Goal: Task Accomplishment & Management: Use online tool/utility

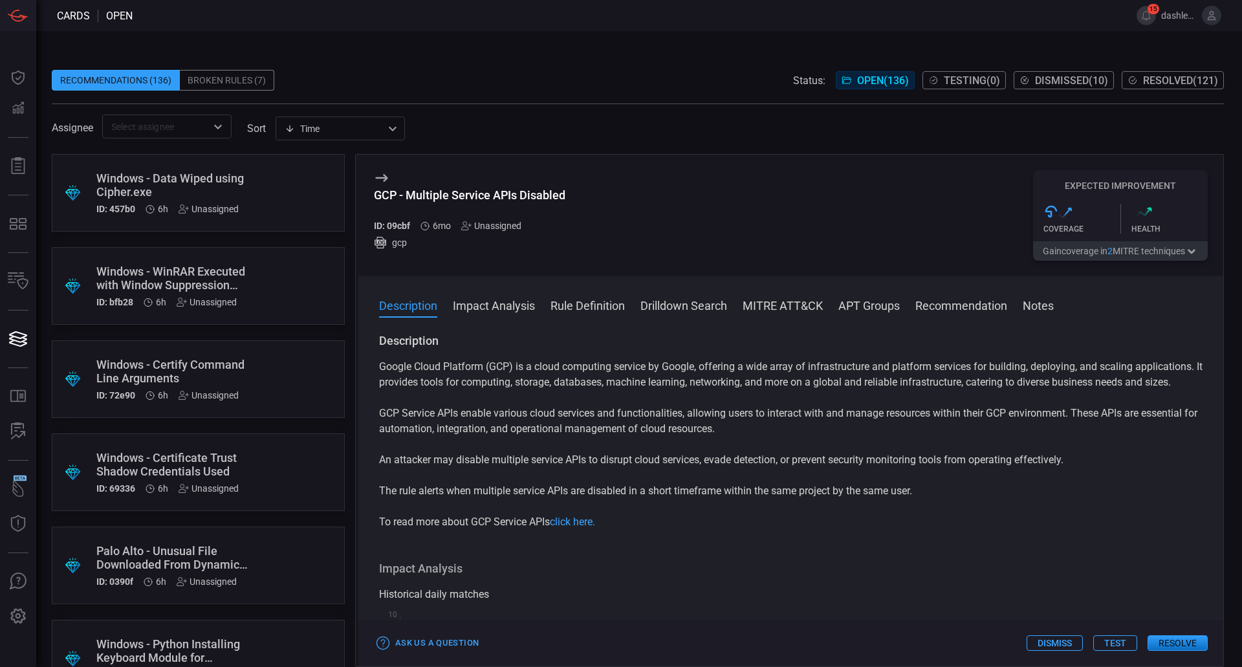
click at [1110, 639] on button "Test" at bounding box center [1115, 643] width 44 height 16
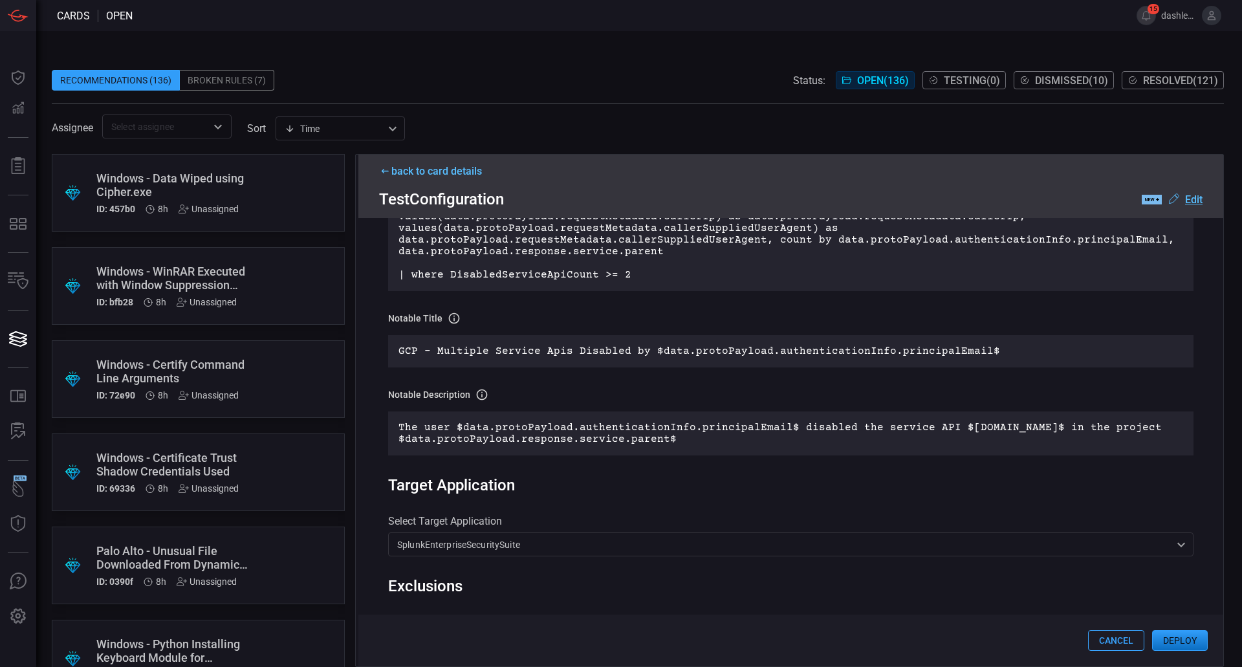
scroll to position [321, 0]
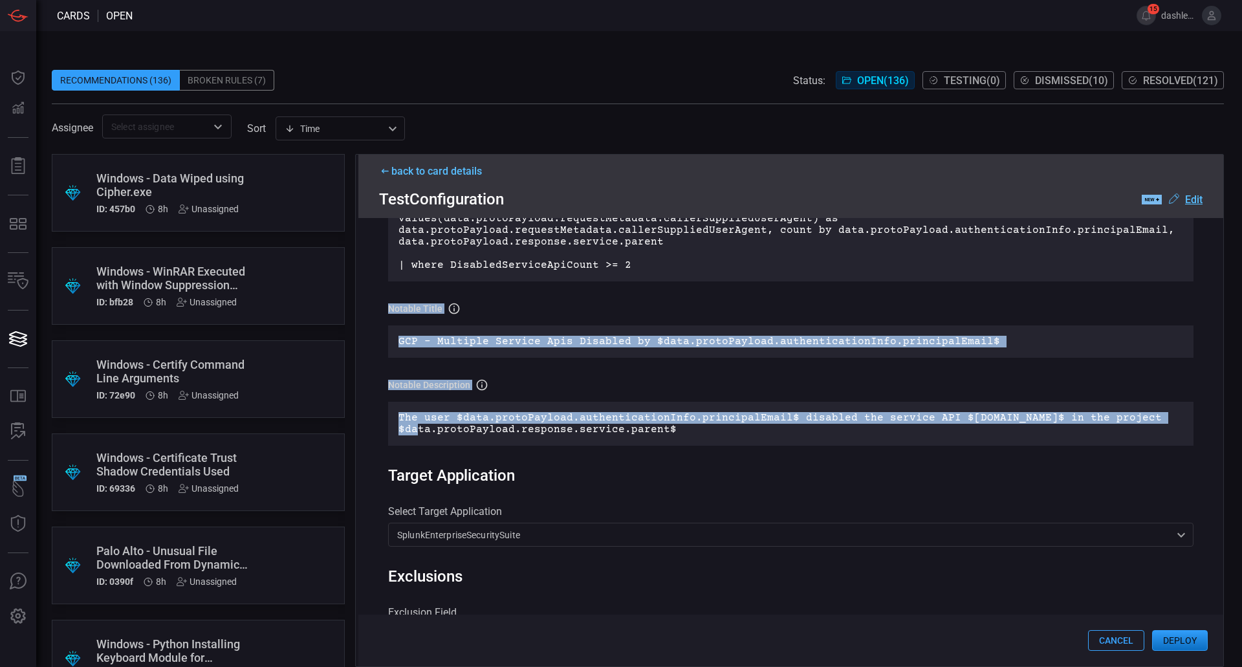
drag, startPoint x: 389, startPoint y: 309, endPoint x: 609, endPoint y: 437, distance: 255.0
click at [609, 437] on div "Notable Title Rule Notable's title GCP - Multiple Service Apis Disabled by $dat…" at bounding box center [790, 374] width 805 height 144
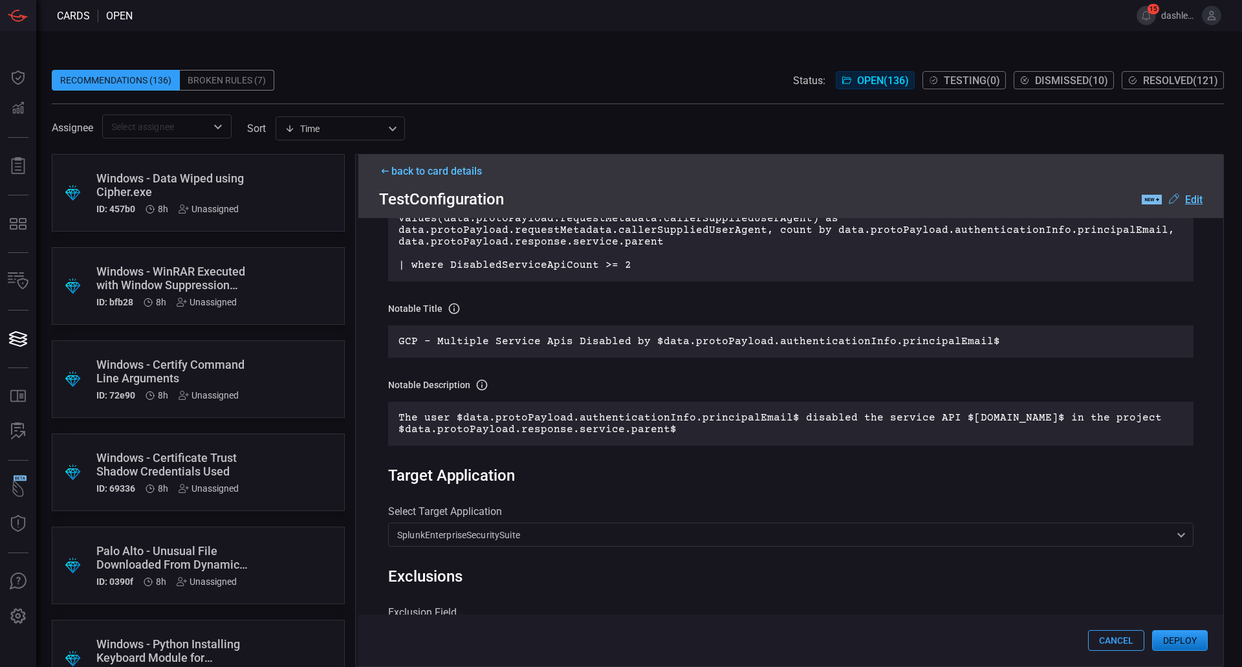
click at [1200, 193] on div ".label-new-label-new-cls-1 { fill: #09080b; } .label-new-cls-2 { fill: #7abaee;…" at bounding box center [1171, 199] width 61 height 16
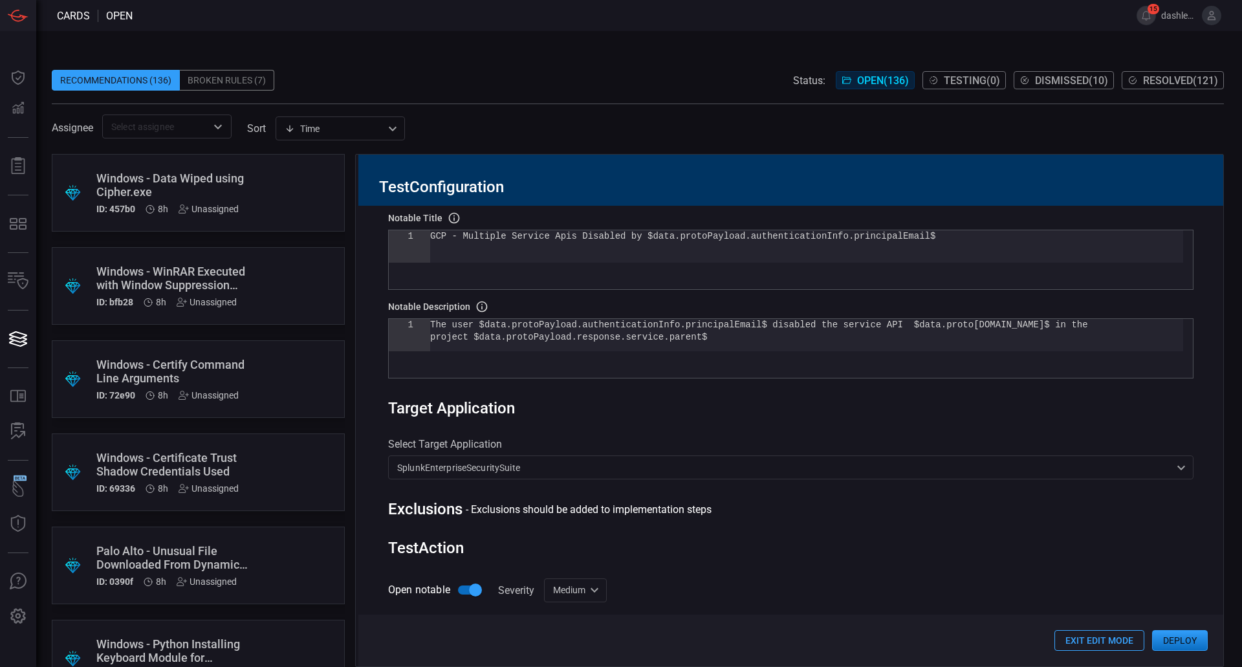
scroll to position [223, 0]
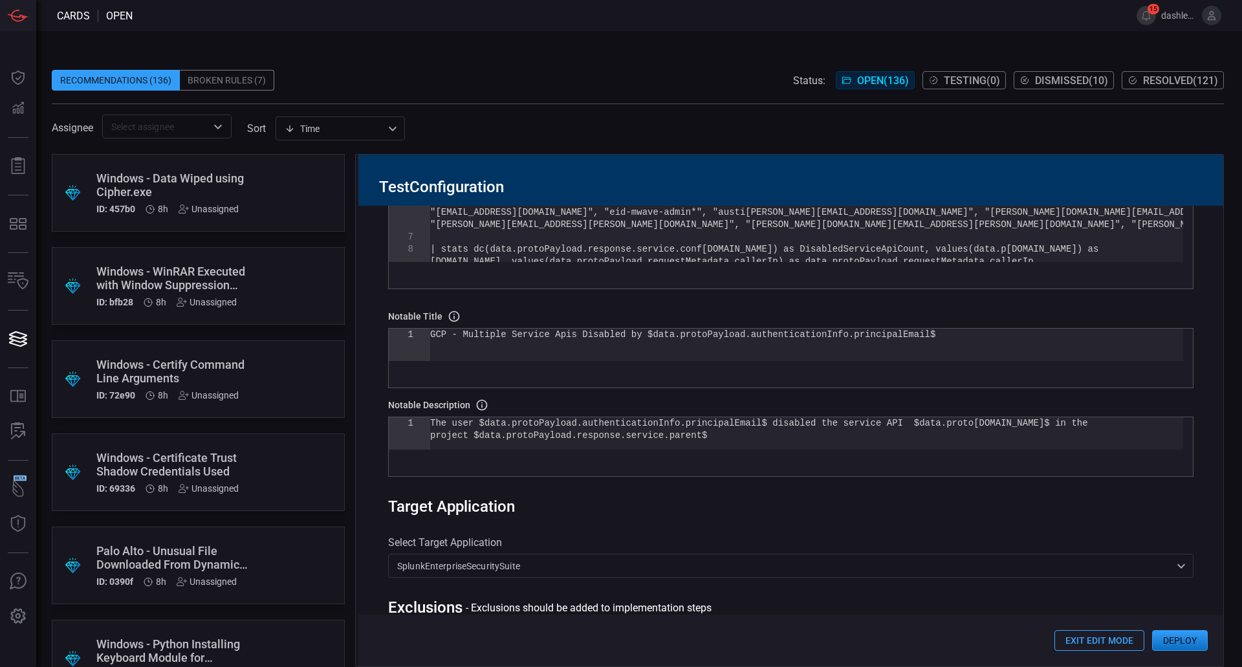
type textarea "GCP - Multiple Service Apis Disabled by $data.protoPayload.authenticationInfo.p…"
click at [653, 352] on div "GCP - Multiple Service Apis Disabled by $data.prot oPayload.authenticationInfo.…" at bounding box center [806, 345] width 753 height 32
click at [431, 336] on div "GCP - Multiple Service Apis Disabled by $data.prot oPayload.authenticationInfo.…" at bounding box center [806, 345] width 753 height 32
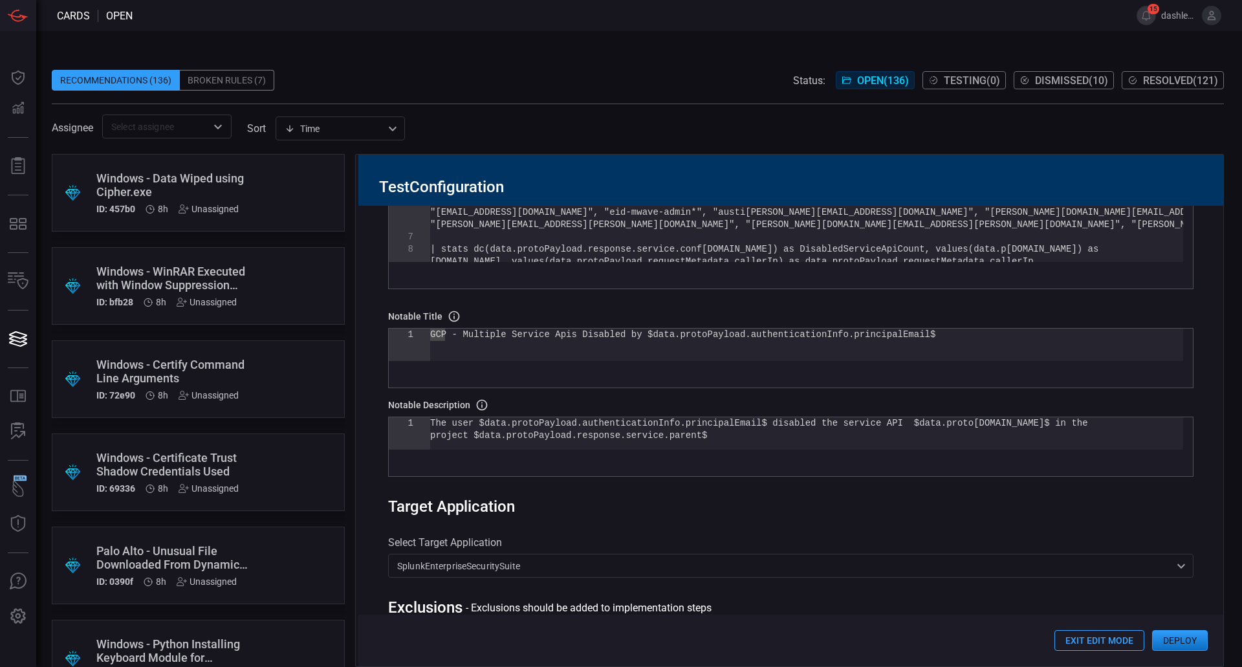
click at [85, 251] on div ".suggested_cards_icon{fill:url(#suggested_cards_icon);} Windows - WinRAR Execut…" at bounding box center [198, 286] width 293 height 78
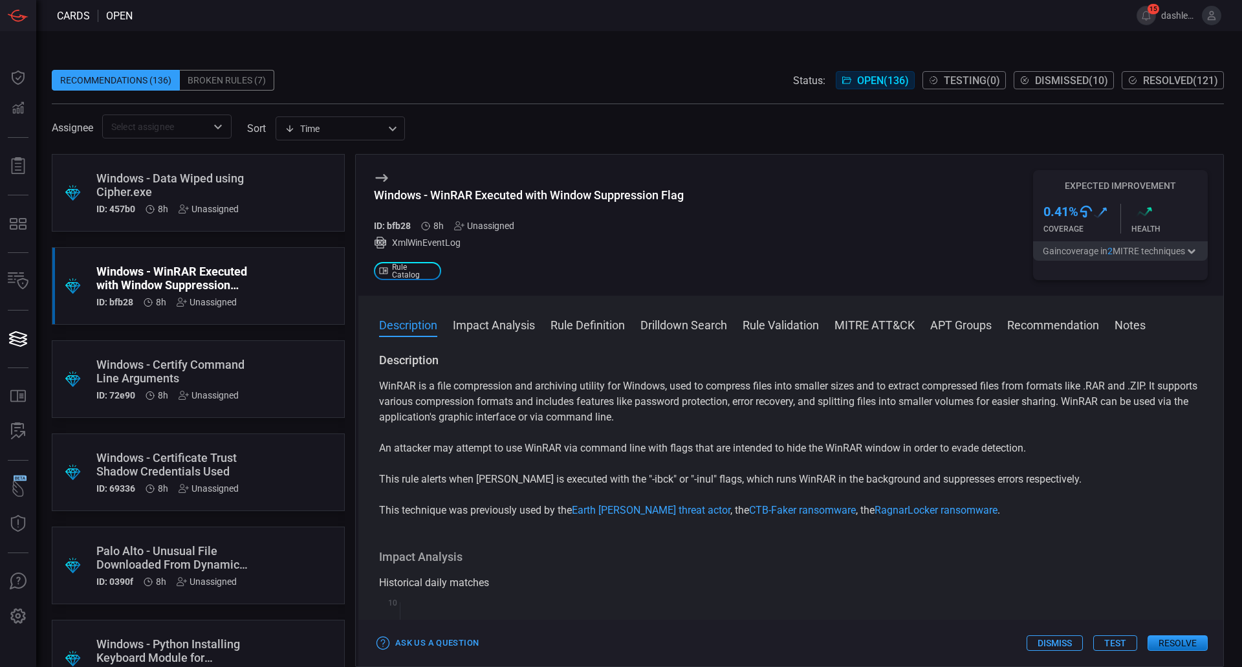
click at [1132, 636] on button "Test" at bounding box center [1115, 643] width 44 height 16
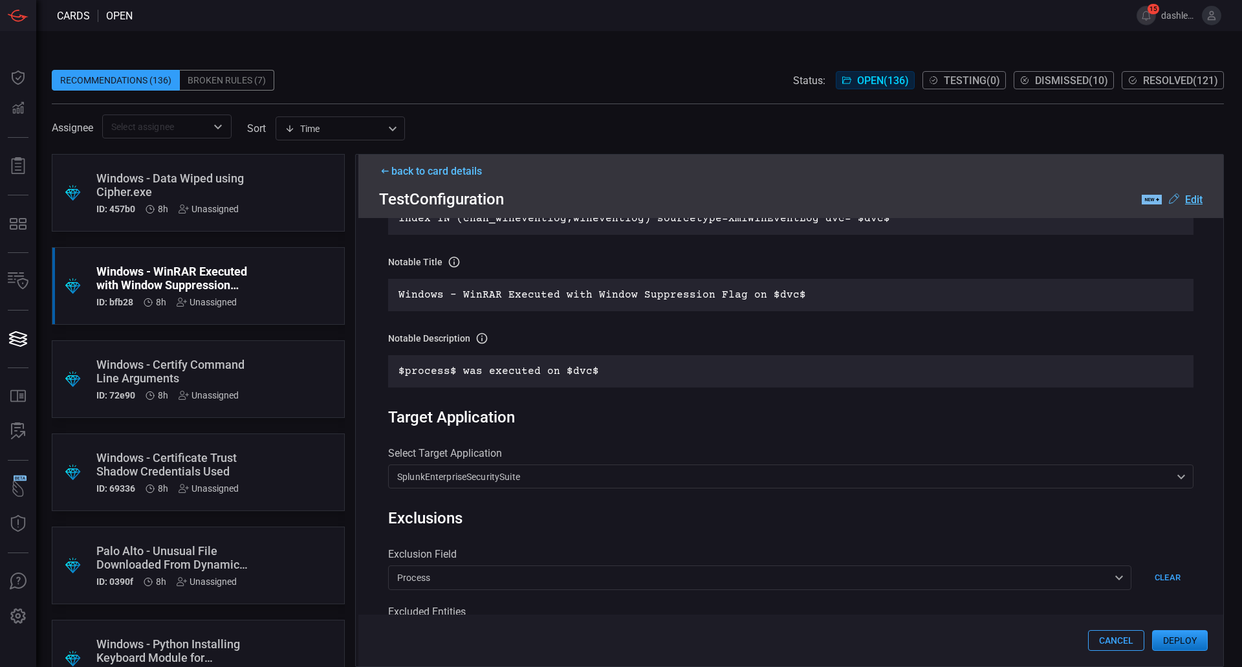
scroll to position [283, 0]
drag, startPoint x: 411, startPoint y: 354, endPoint x: 604, endPoint y: 363, distance: 193.6
click at [604, 363] on p "$process$ was executed on $dvc$" at bounding box center [790, 369] width 784 height 12
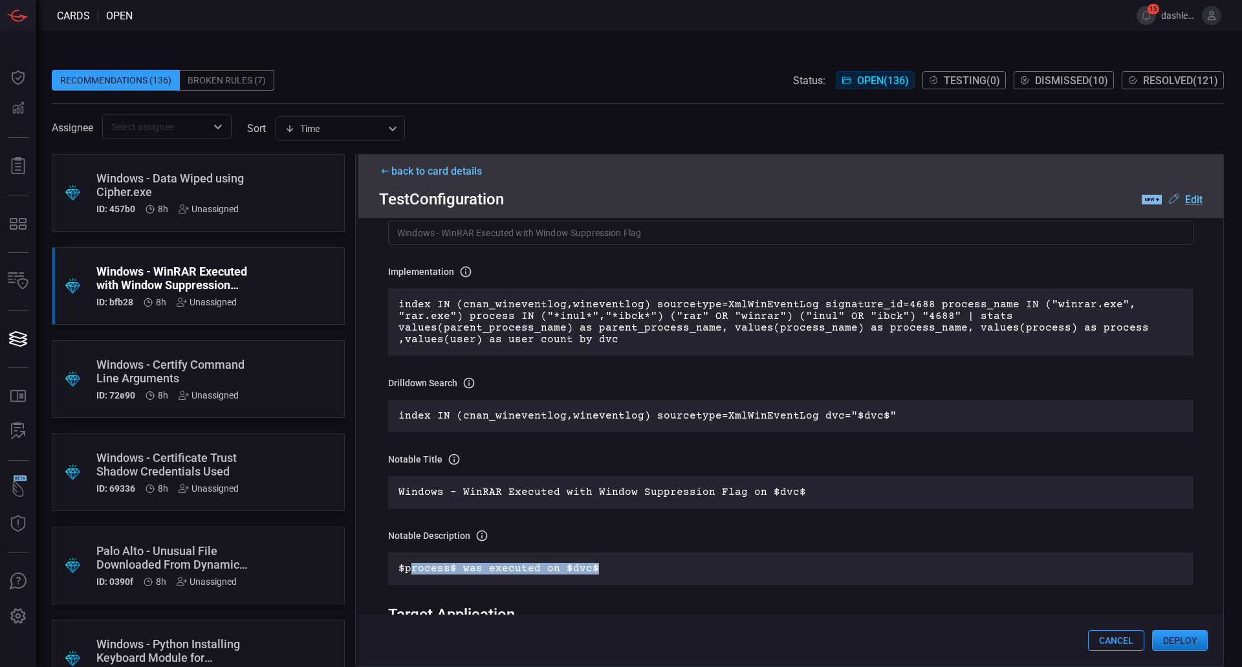
scroll to position [83, 0]
click at [600, 564] on p "$process$ was executed on $dvc$" at bounding box center [790, 570] width 784 height 12
click at [1185, 203] on u "Edit" at bounding box center [1193, 199] width 17 height 12
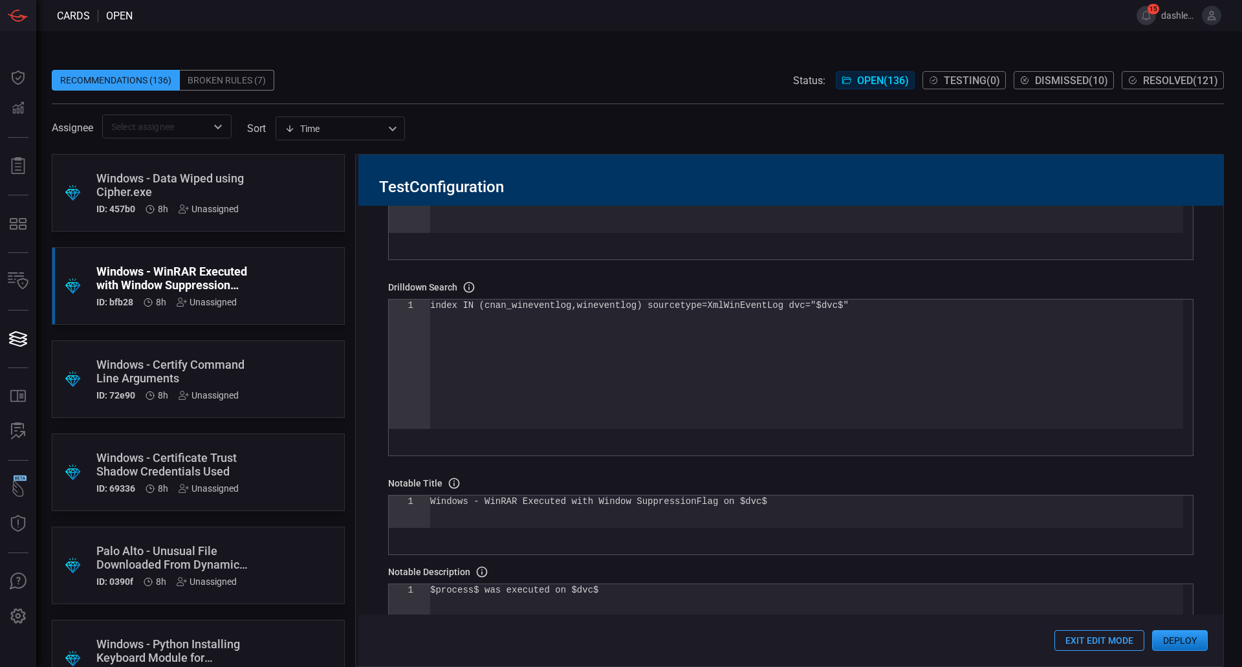
scroll to position [277, 0]
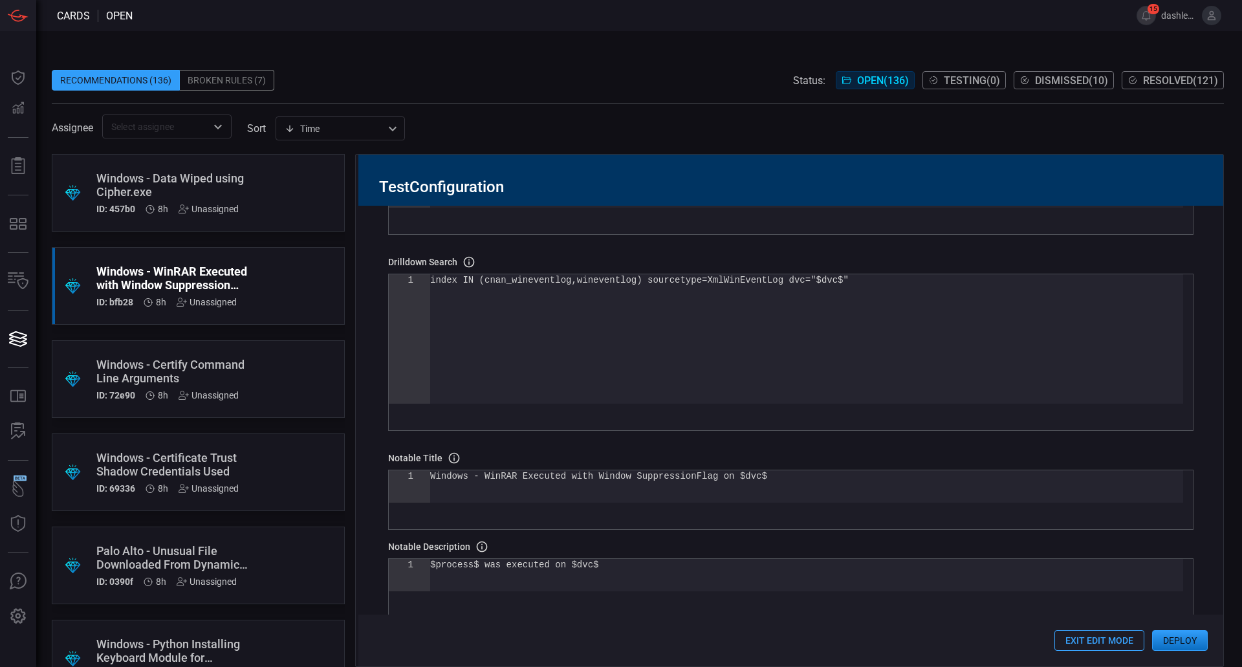
click at [612, 563] on div "$process$ was executed on $dvc$" at bounding box center [806, 575] width 753 height 32
type textarea "$process$ was executed on $dvc$ WIkilnk: [URL][DOMAIN_NAME]"
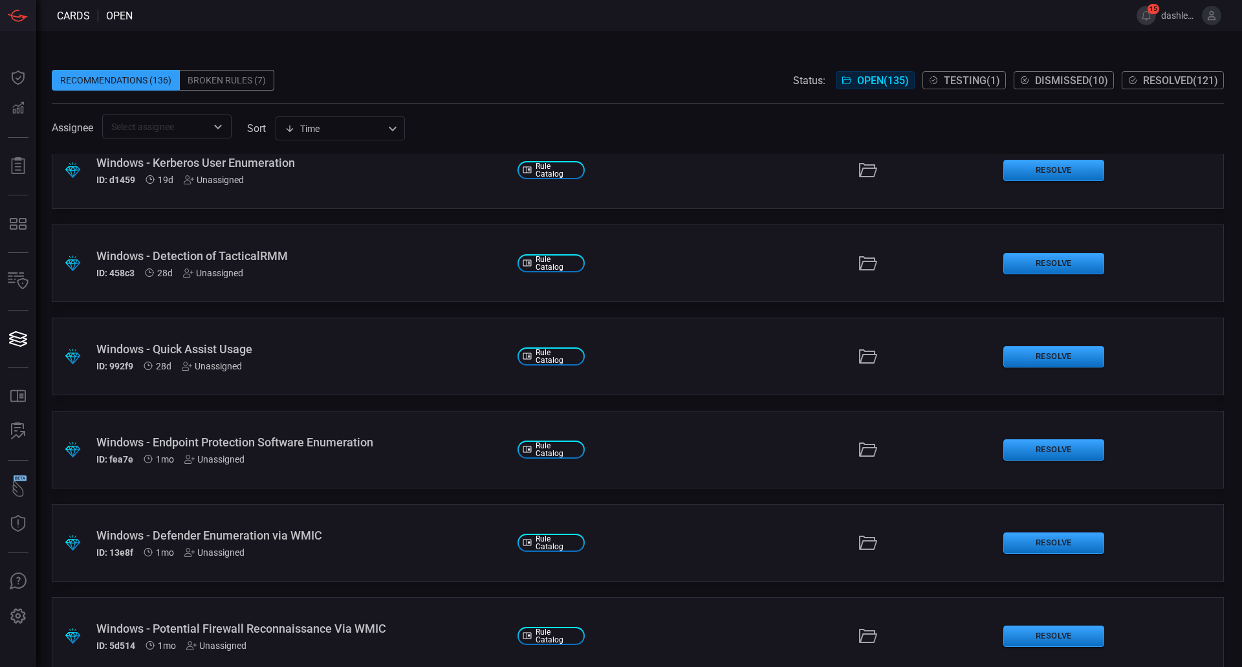
scroll to position [1651, 0]
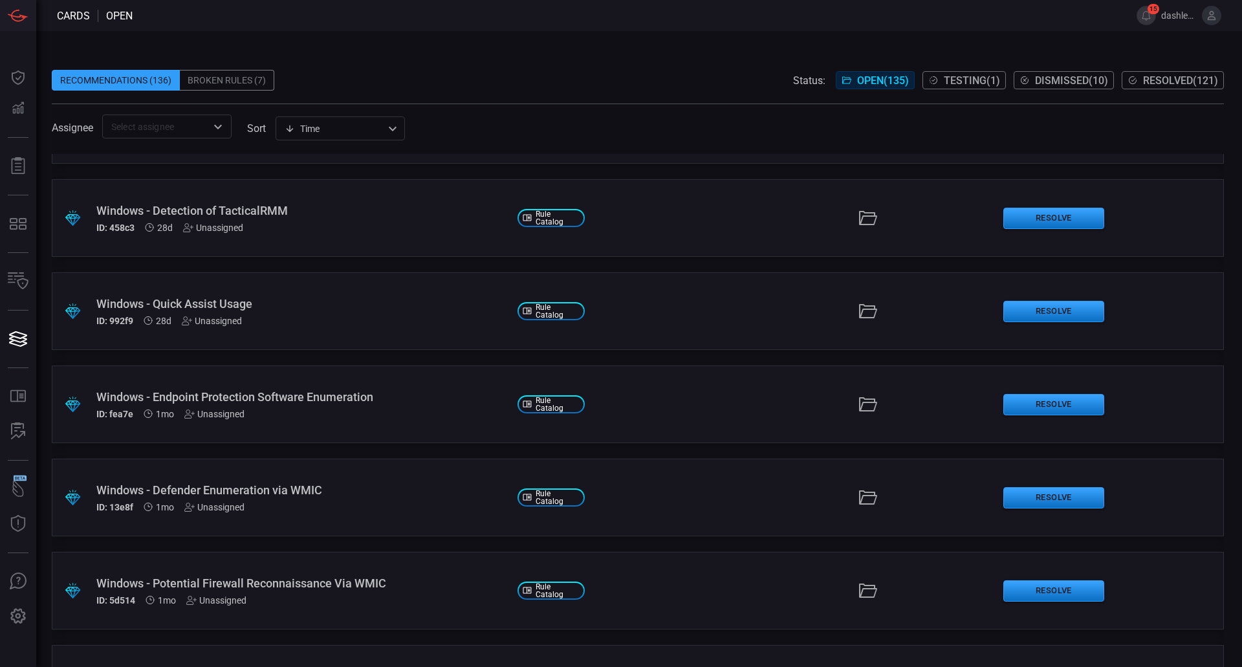
click at [216, 302] on div "Windows - Quick Assist Usage" at bounding box center [301, 304] width 411 height 14
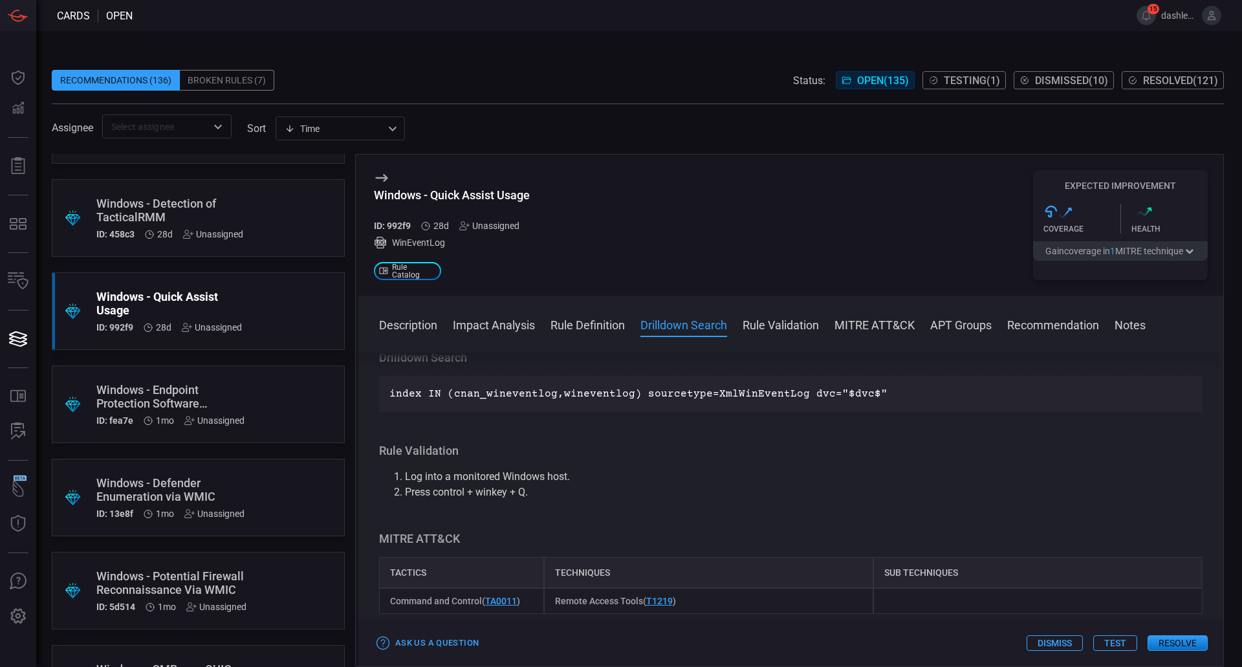
scroll to position [634, 0]
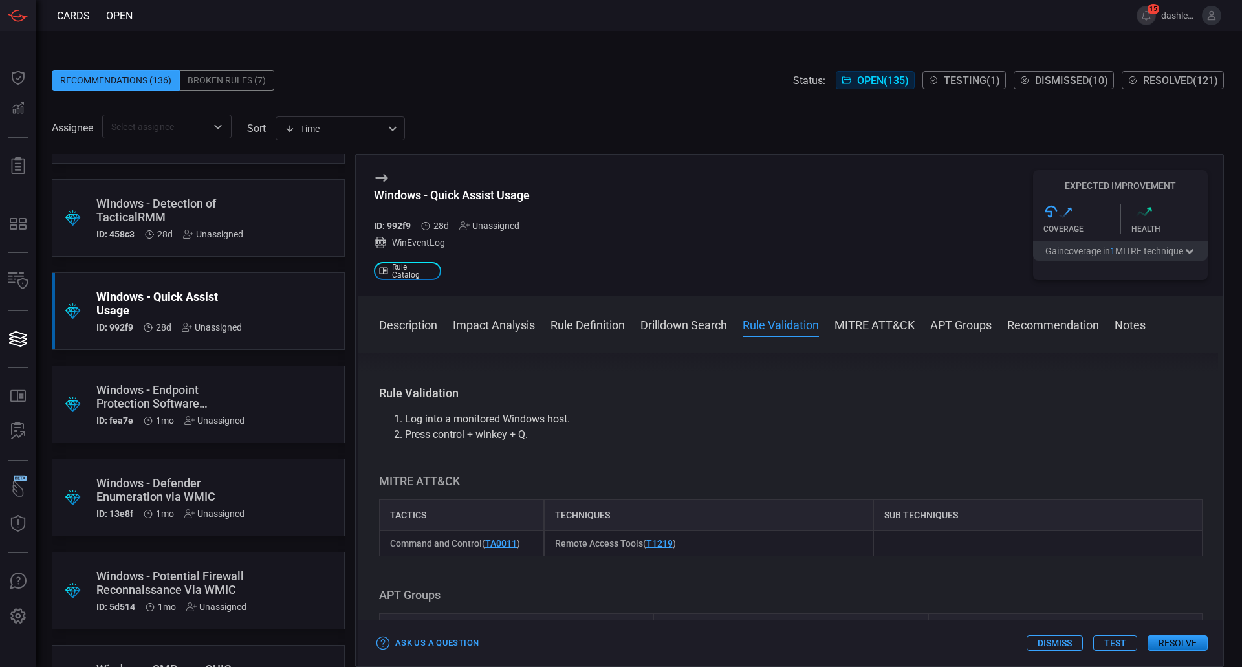
click at [208, 294] on div "Windows - Quick Assist Usage" at bounding box center [173, 303] width 155 height 27
